Goal: Transaction & Acquisition: Purchase product/service

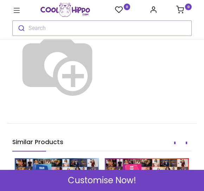
scroll to position [684, 0]
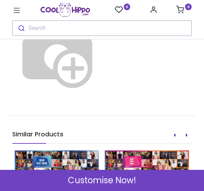
click at [103, 94] on img at bounding box center [57, 55] width 90 height 90
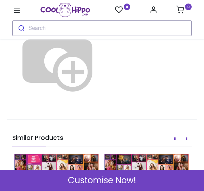
scroll to position [679, 0]
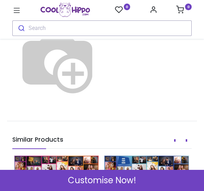
click at [103, 97] on img at bounding box center [57, 60] width 90 height 90
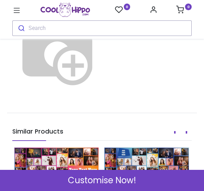
scroll to position [679, 0]
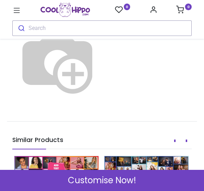
click at [103, 92] on img at bounding box center [57, 61] width 90 height 90
click at [103, 94] on img at bounding box center [57, 61] width 90 height 90
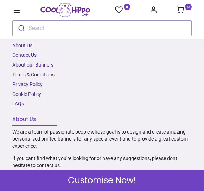
scroll to position [1452, 0]
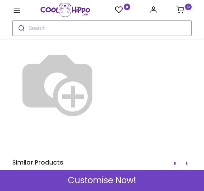
scroll to position [655, 0]
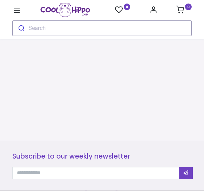
scroll to position [286, 0]
